Goal: Information Seeking & Learning: Learn about a topic

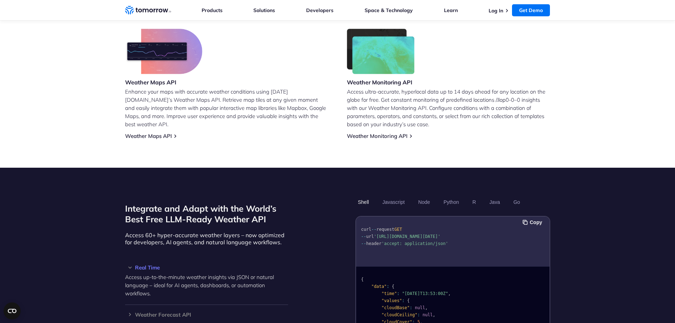
scroll to position [532, 0]
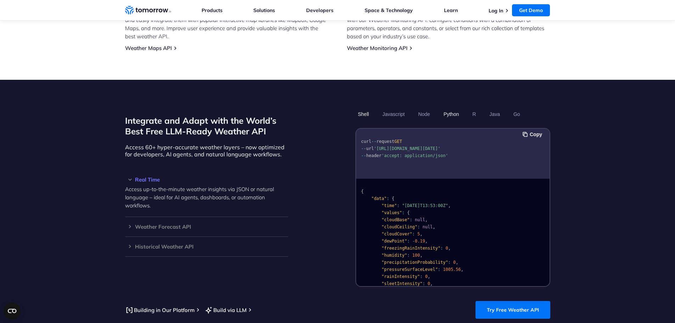
click at [444, 108] on button "Python" at bounding box center [451, 114] width 21 height 12
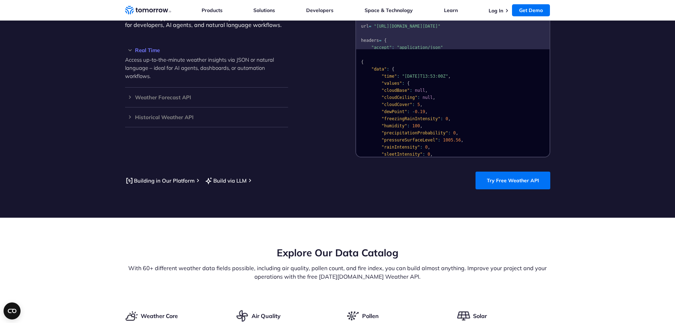
scroll to position [709, 0]
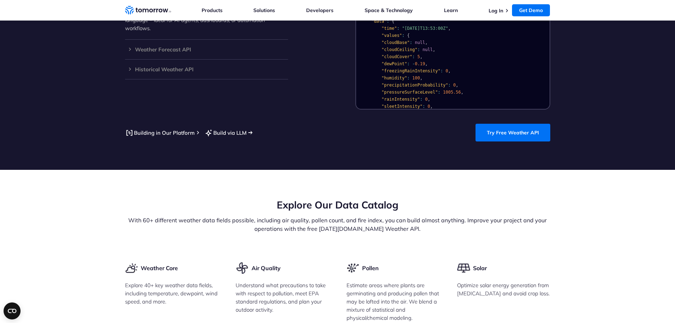
click at [235, 128] on link "Build via LLM" at bounding box center [226, 132] width 42 height 9
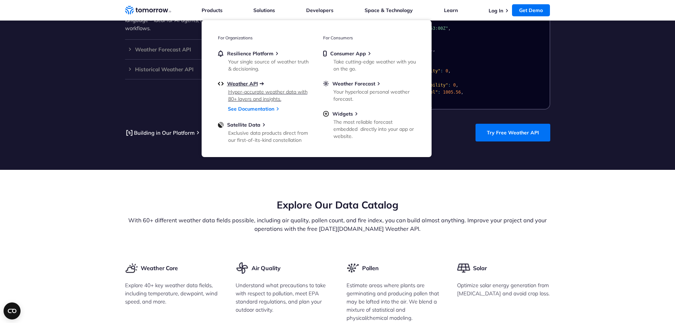
click at [242, 84] on span "Weather API" at bounding box center [242, 83] width 31 height 6
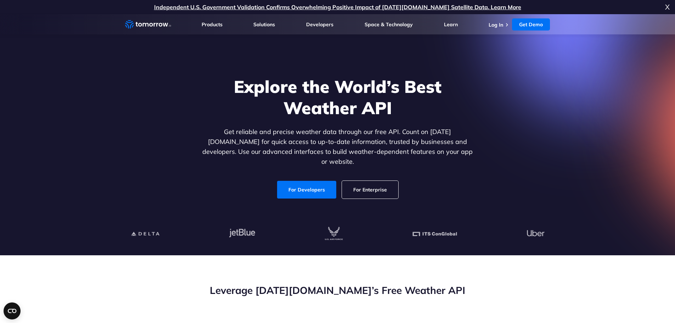
click at [310, 192] on div "Explore the World’s Best Weather API Get reliable and precise weather data thro…" at bounding box center [337, 137] width 437 height 151
click at [310, 183] on link "For Developers" at bounding box center [306, 190] width 59 height 18
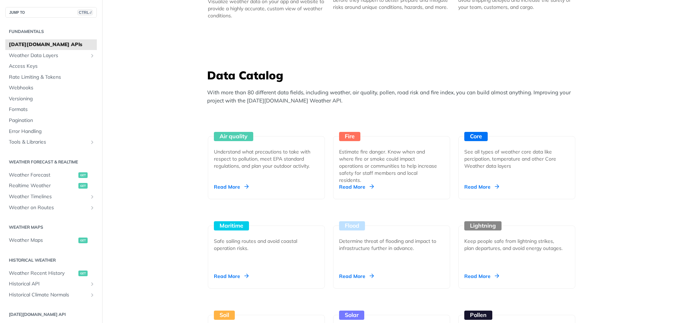
scroll to position [603, 0]
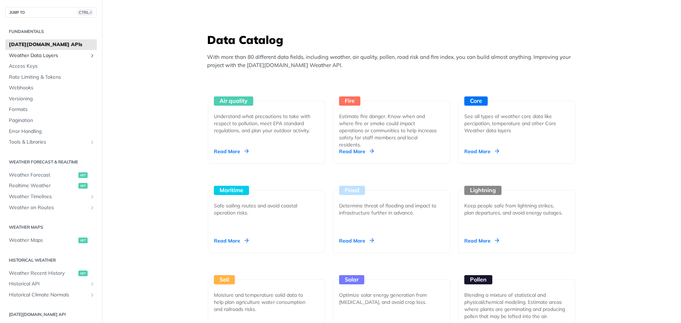
click at [41, 54] on span "Weather Data Layers" at bounding box center [48, 55] width 79 height 7
